Goal: Find specific page/section: Find specific page/section

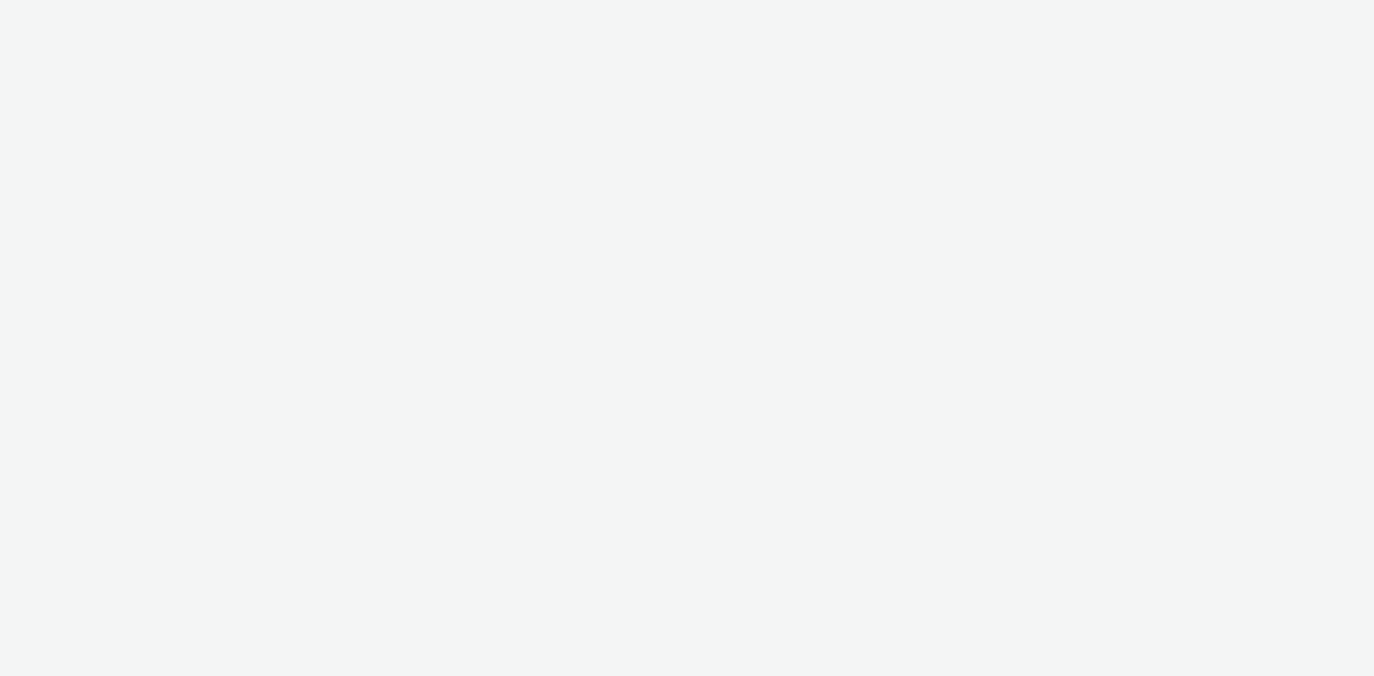
select select "d07aba32-d775-4fed-a722-f10c6504dd64"
select select "f97d6638-e0a1-4f7a-bf46-55015878e29e"
select select "ac009755-aa48-4799-8050-7a339a378eb8"
select select "3895bc63-45ad-4916-a3a8-8215513d0f52"
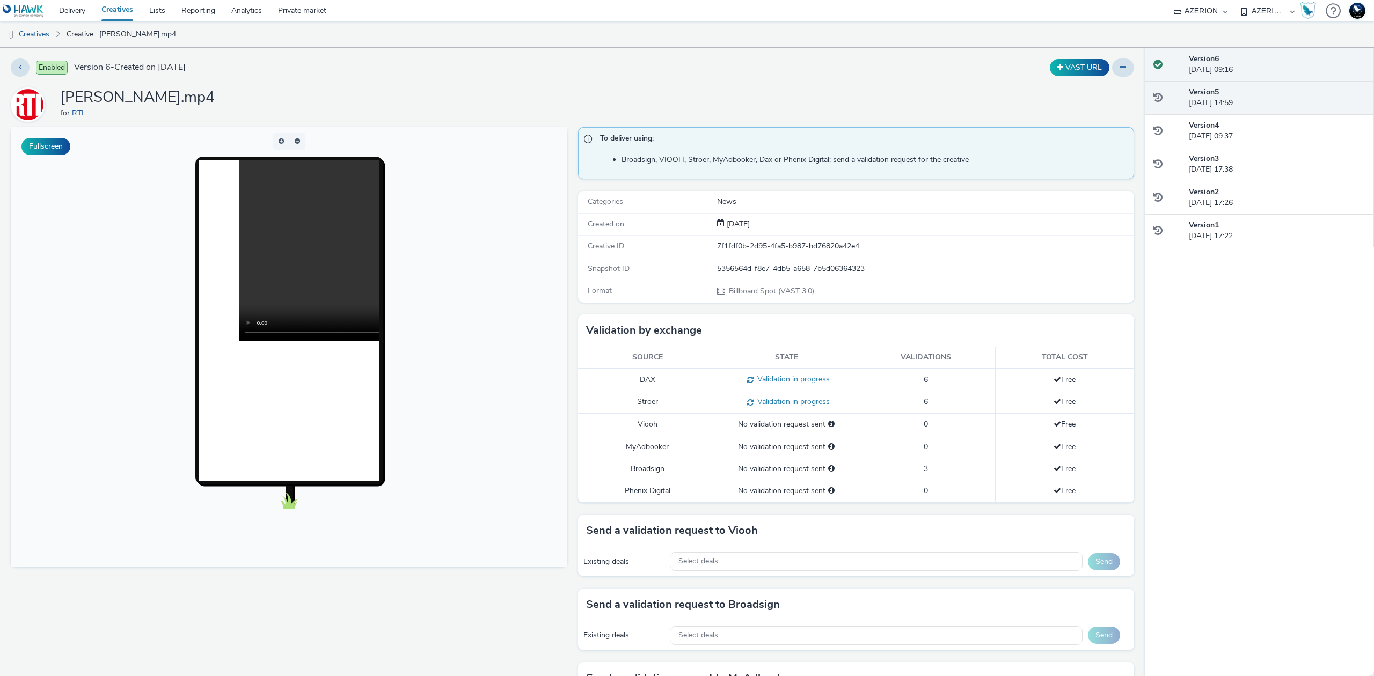
click at [1229, 104] on div "Version 5 22 August 2025, 14:59" at bounding box center [1277, 98] width 177 height 22
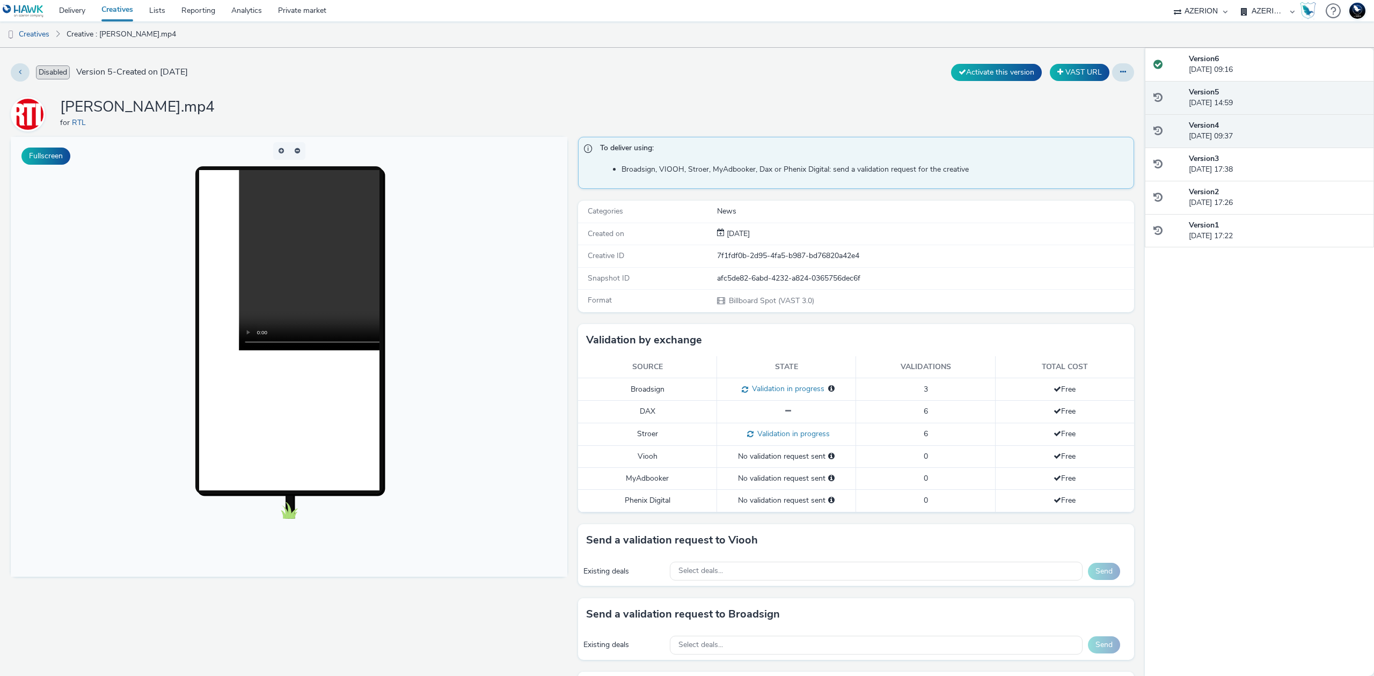
click at [1246, 133] on div "Version 4 22 August 2025, 09:37" at bounding box center [1277, 131] width 177 height 22
click at [1253, 96] on div "Version 5 22 August 2025, 14:59" at bounding box center [1277, 98] width 177 height 22
click at [1255, 63] on div "Version 6 25 August 2025, 09:16" at bounding box center [1277, 65] width 177 height 22
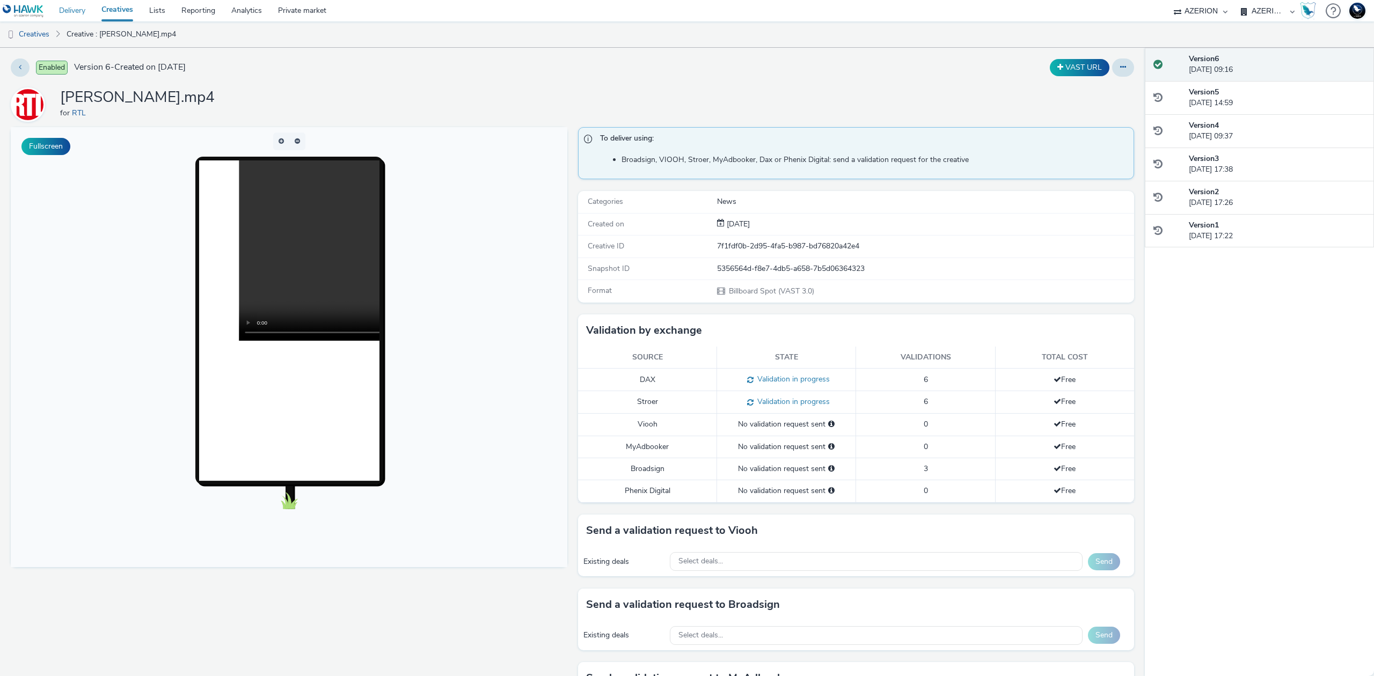
drag, startPoint x: 80, startPoint y: 11, endPoint x: 97, endPoint y: 13, distance: 16.8
click at [80, 11] on link "Delivery" at bounding box center [72, 10] width 42 height 21
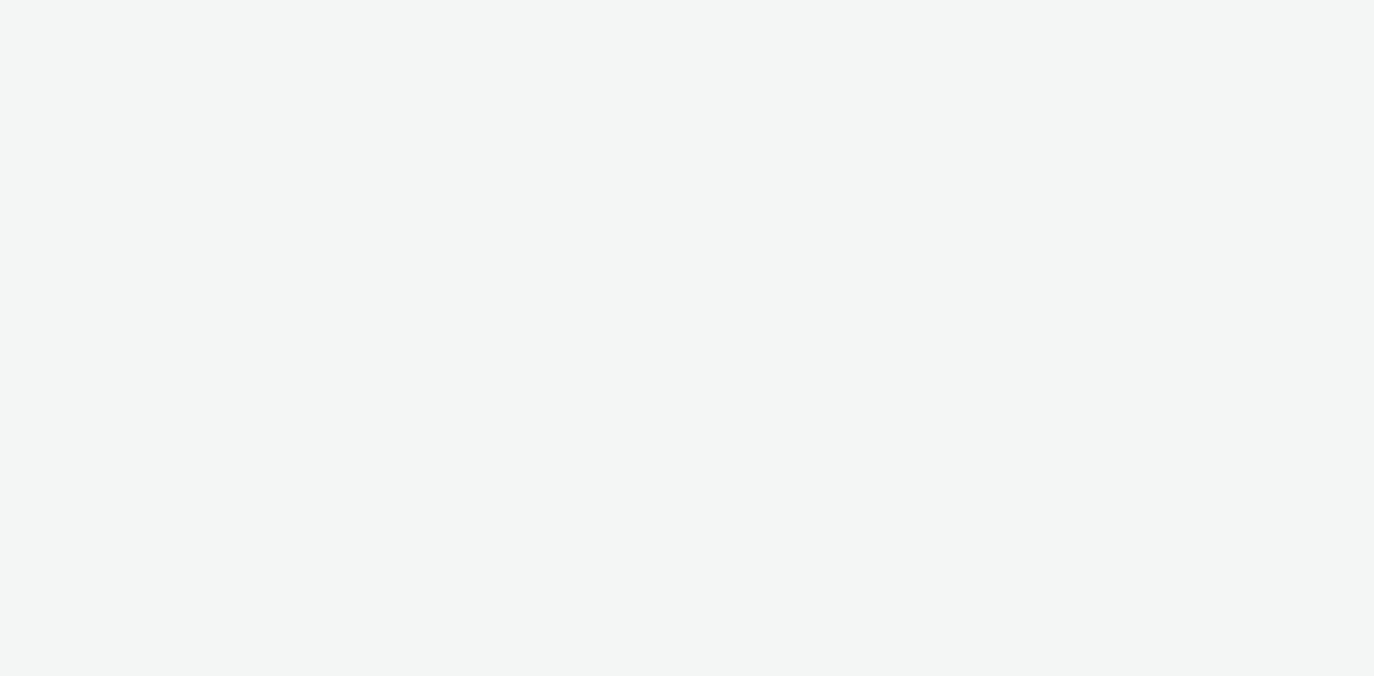
select select "38ed0f18-cbca-4106-be45-330e11e5f0af"
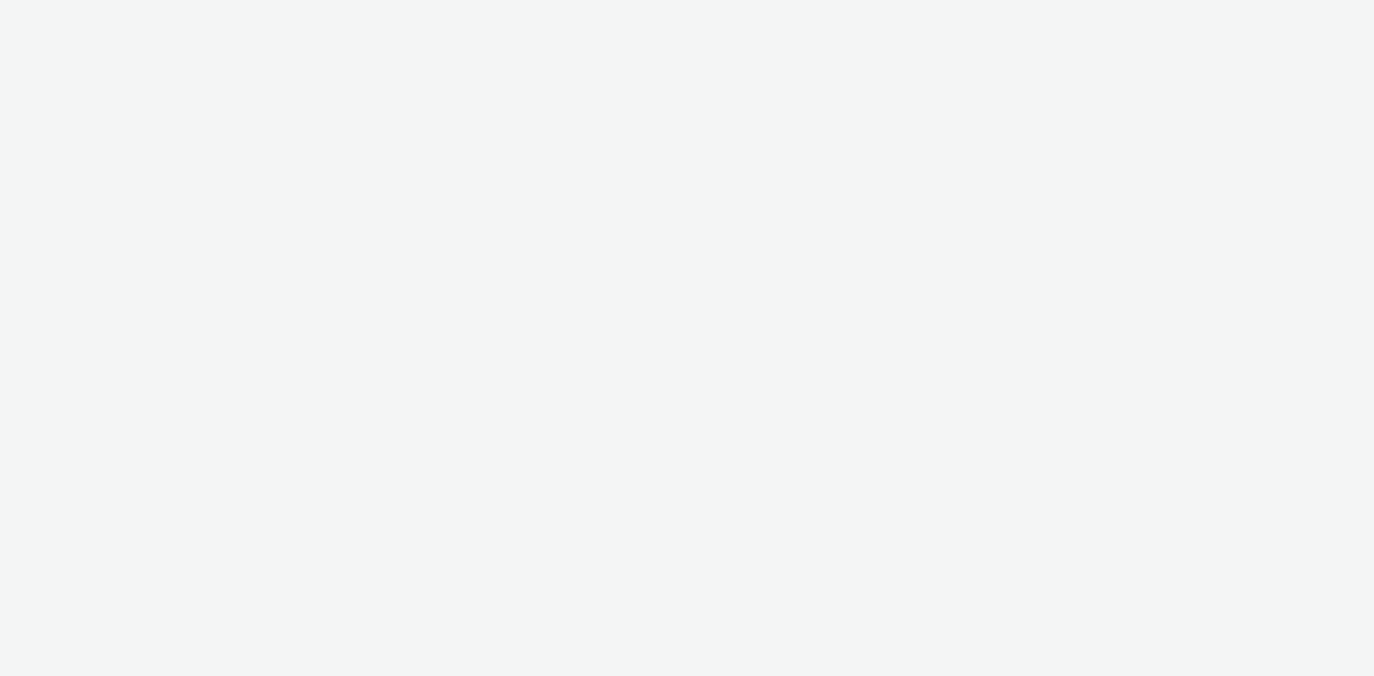
select select "38ed0f18-cbca-4106-be45-330e11e5f0af"
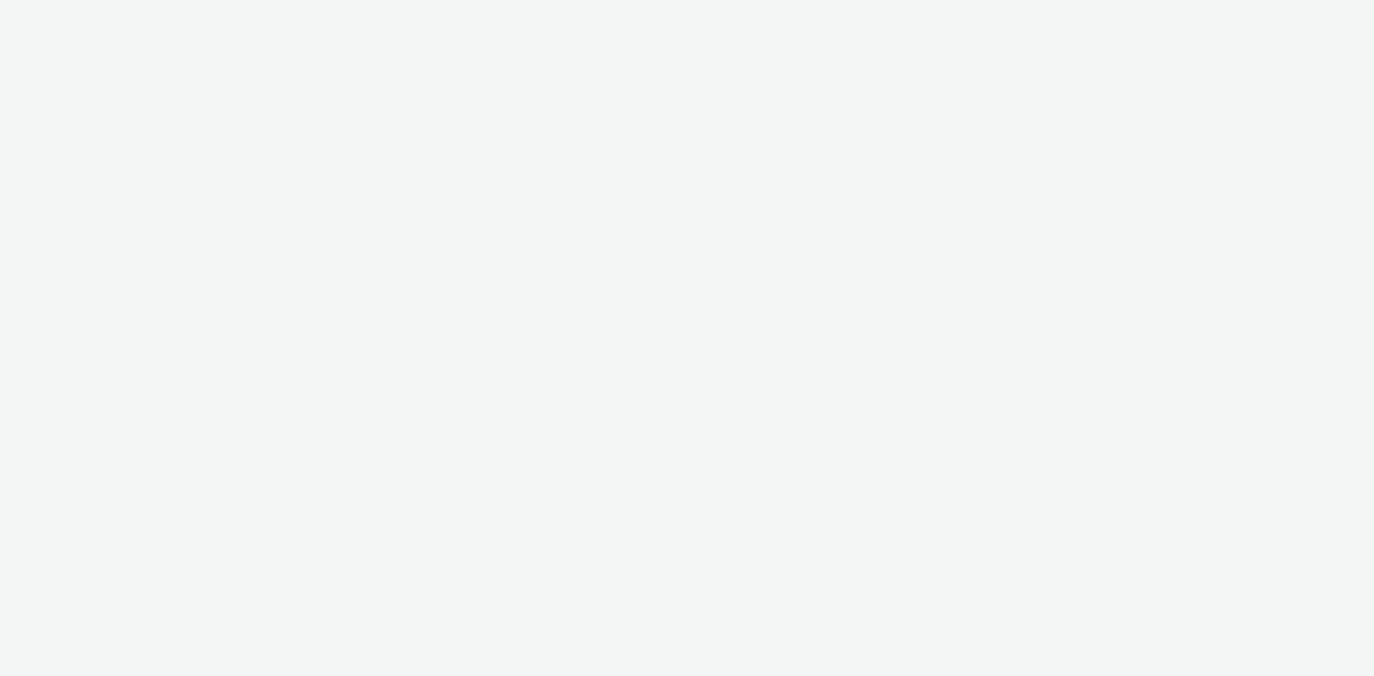
select select "38ed0f18-cbca-4106-be45-330e11e5f0af"
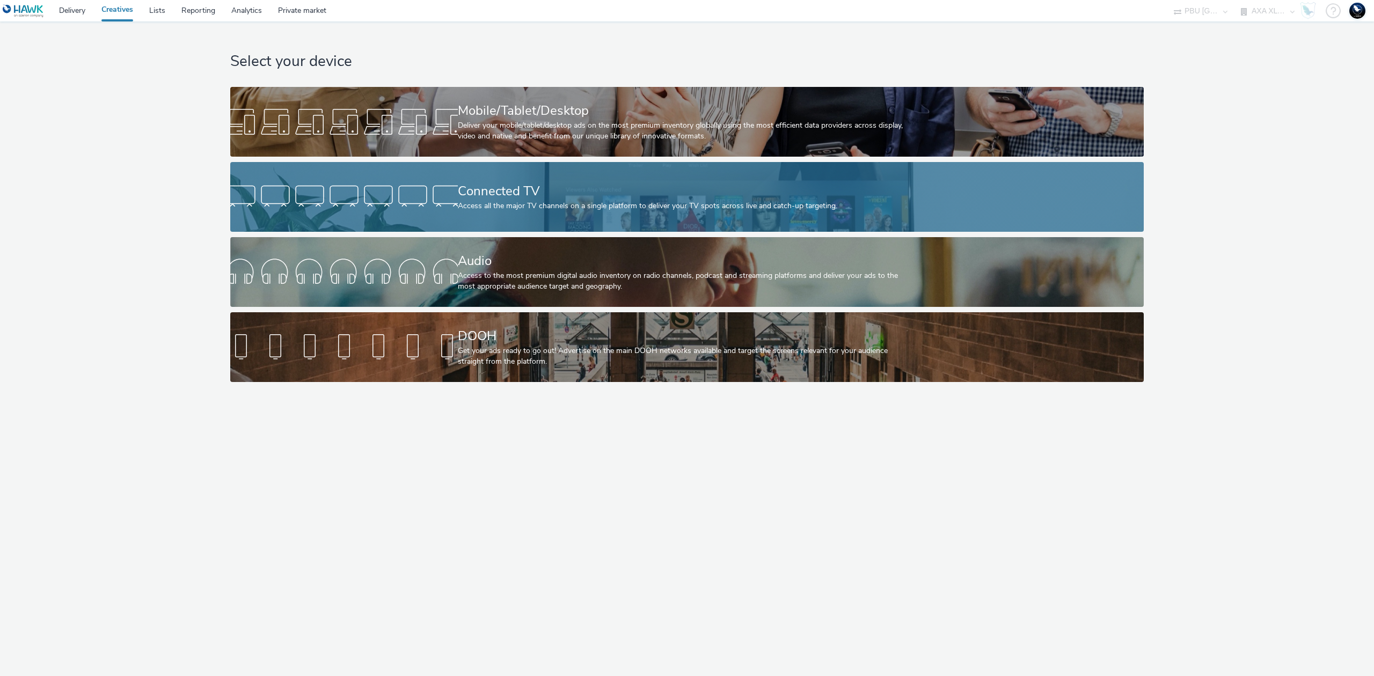
click at [641, 215] on div "Connected TV Access all the major TV channels on a single platform to deliver y…" at bounding box center [685, 197] width 455 height 70
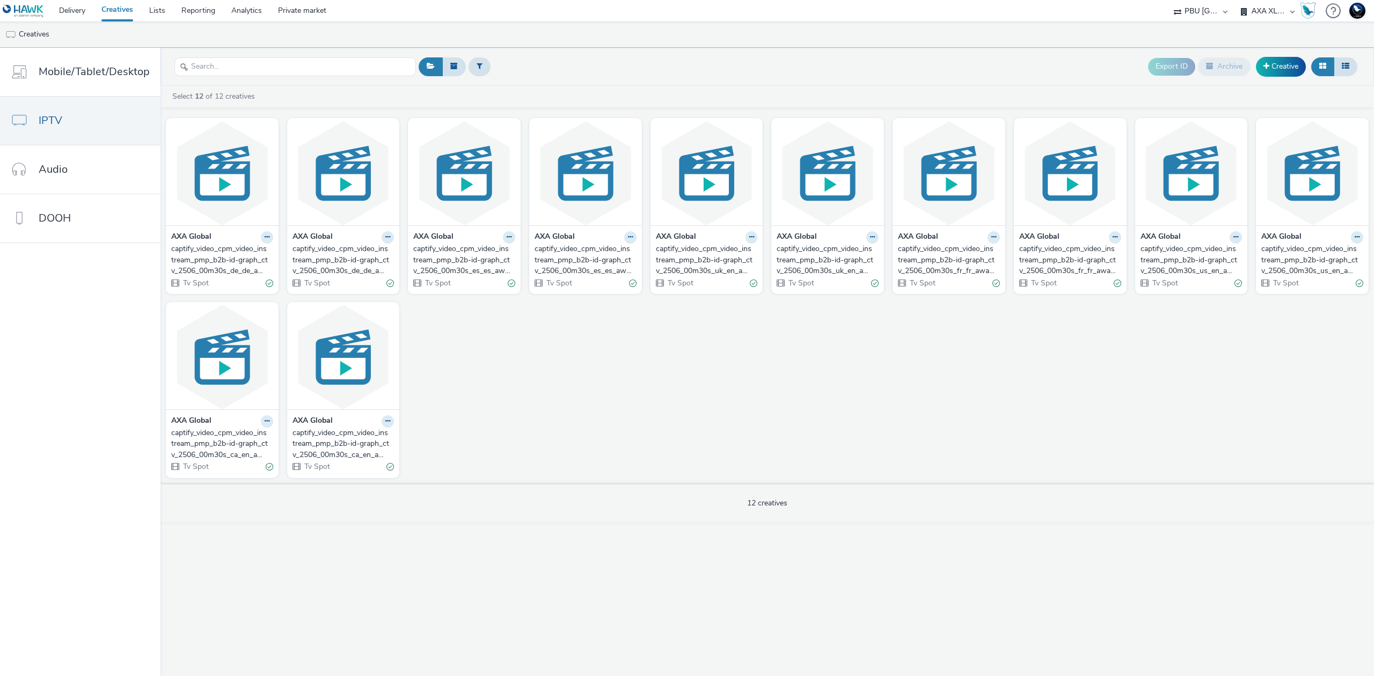
click at [204, 247] on div "captify_video_cpm_video_instream_pmp_b2b-id-graph_ctv_2506_00m30s_de_de_awarene…" at bounding box center [220, 260] width 98 height 33
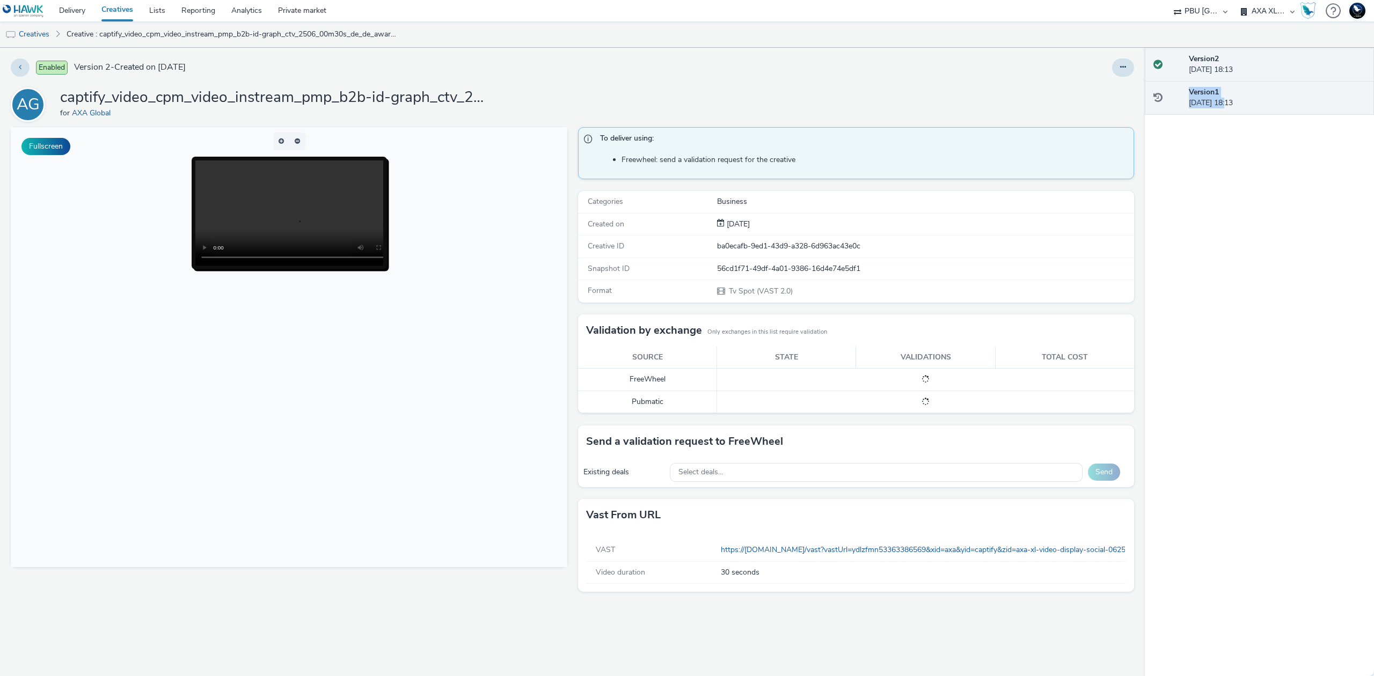
drag, startPoint x: 1227, startPoint y: 97, endPoint x: 1233, endPoint y: 88, distance: 10.9
click at [1227, 99] on div "Version 1 10 June 2025, 18:13" at bounding box center [1277, 98] width 177 height 22
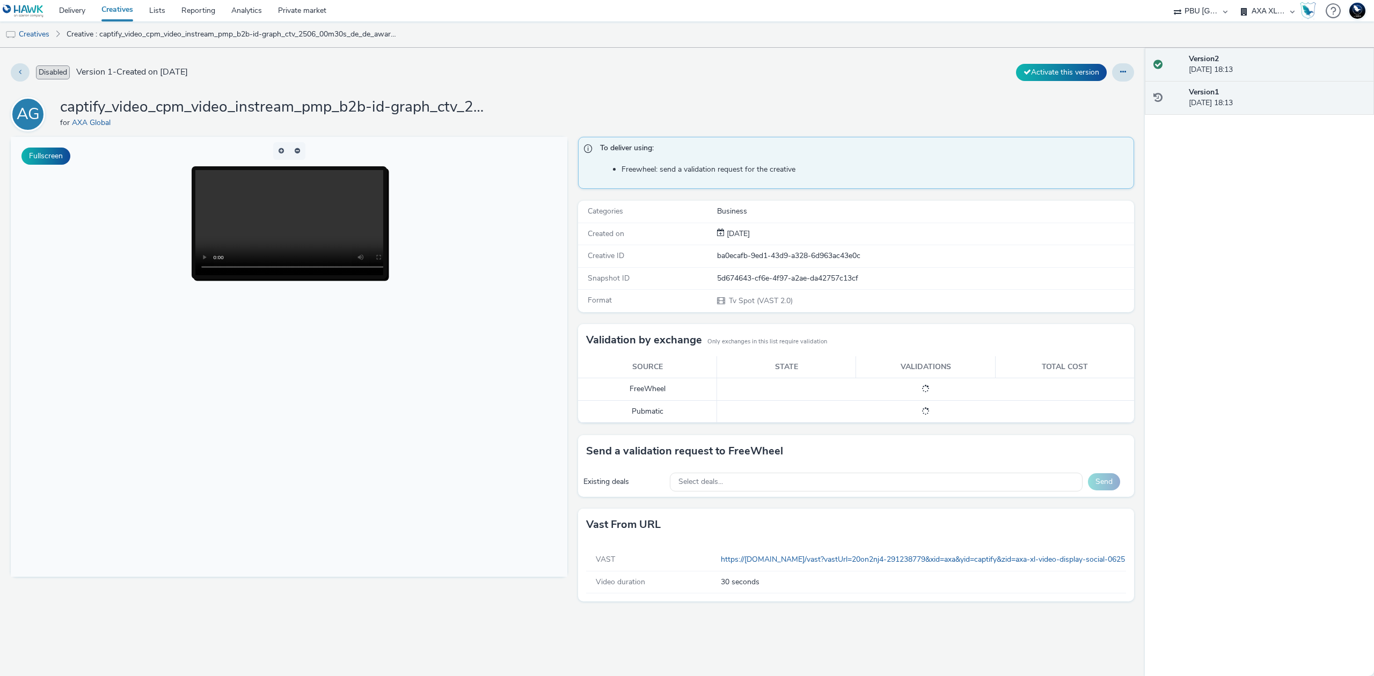
click at [1246, 59] on div "Version 2 10 June 2025, 18:13" at bounding box center [1277, 65] width 177 height 22
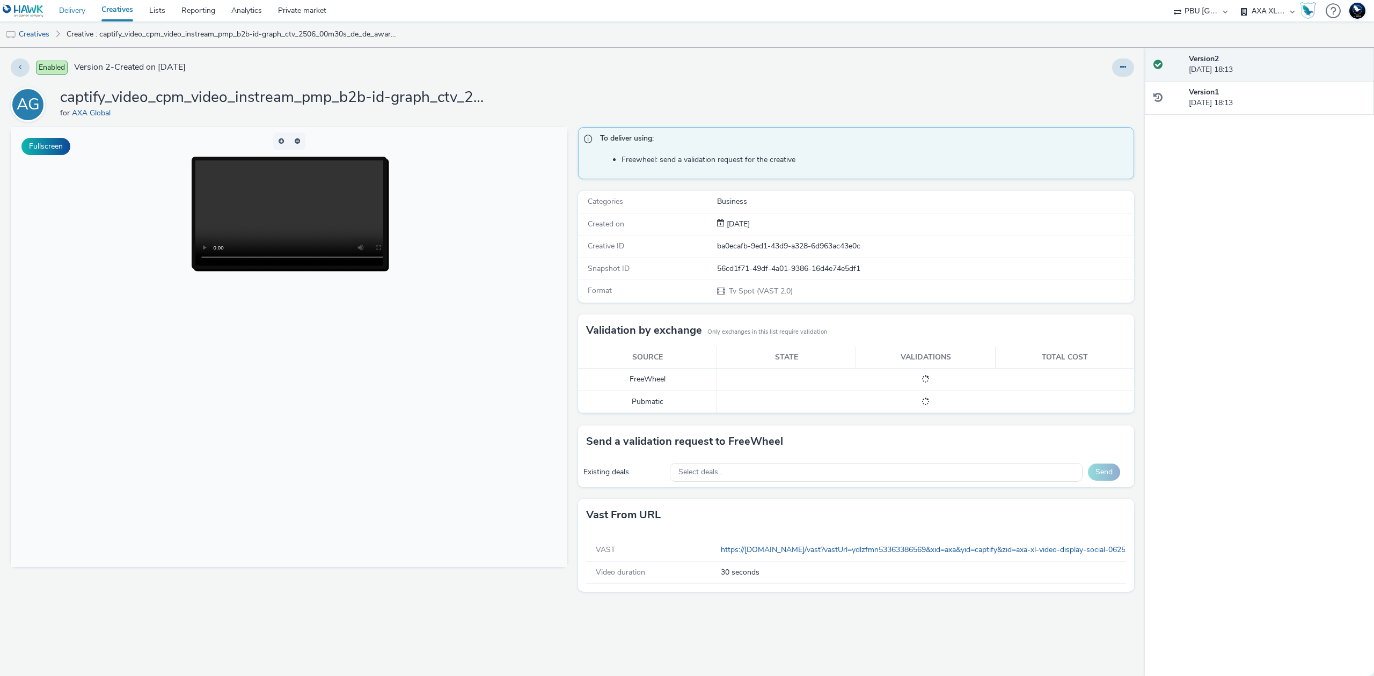
click at [78, 7] on link "Delivery" at bounding box center [72, 10] width 42 height 21
